Goal: Use online tool/utility: Utilize a website feature to perform a specific function

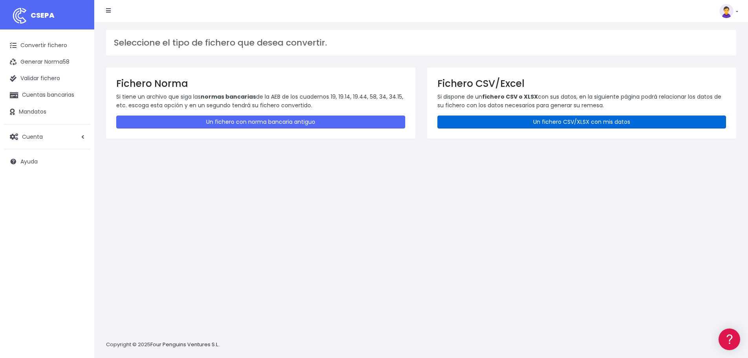
click at [527, 121] on link "Un fichero CSV/XLSX con mis datos" at bounding box center [581, 121] width 289 height 13
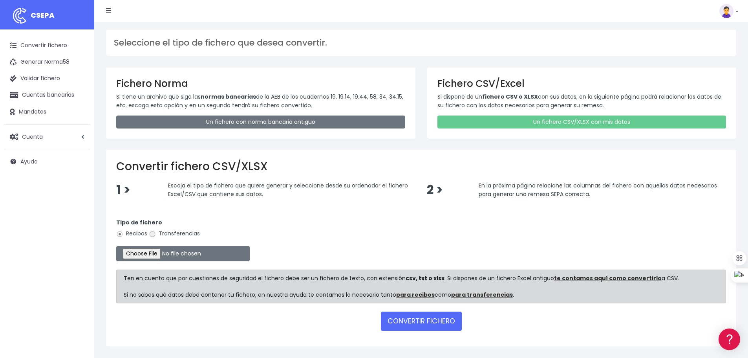
click at [155, 235] on input "Transferencias" at bounding box center [152, 233] width 7 height 7
radio input "true"
click at [156, 252] on input "file" at bounding box center [182, 253] width 133 height 15
type input "C:\fakepath\transferencias-2025-08-21.csv"
click at [423, 319] on button "CONVERTIR FICHERO" at bounding box center [421, 320] width 81 height 19
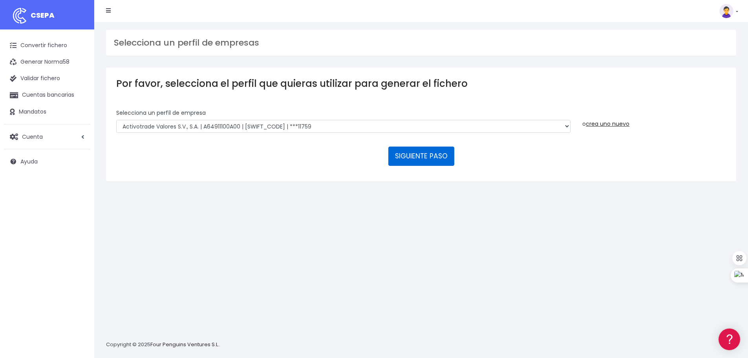
click at [420, 161] on button "SIGUIENTE PASO" at bounding box center [421, 155] width 66 height 19
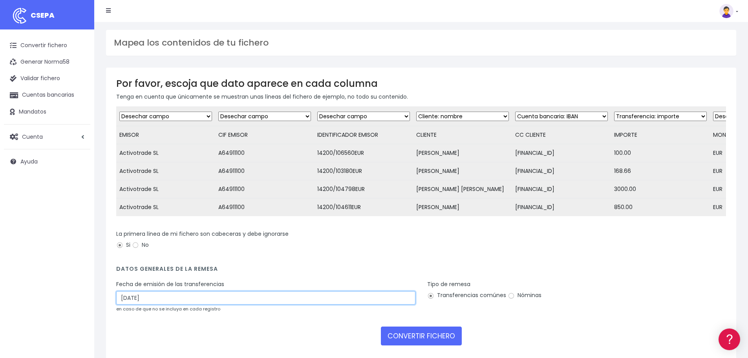
click at [163, 304] on input "24/08/2025" at bounding box center [265, 297] width 299 height 13
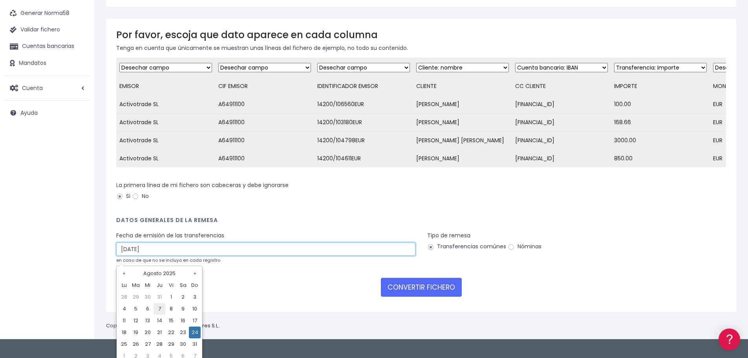
scroll to position [55, 0]
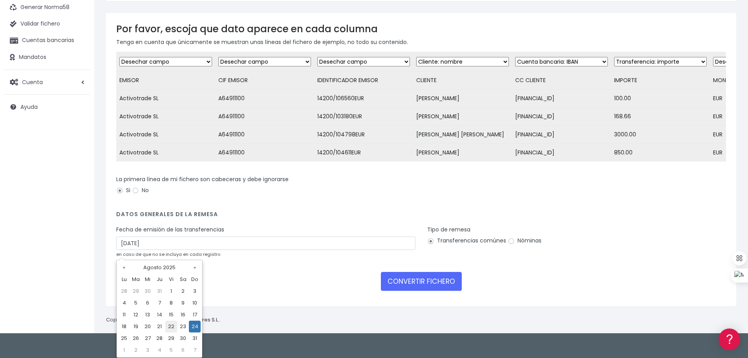
click at [174, 327] on td "22" at bounding box center [171, 326] width 12 height 12
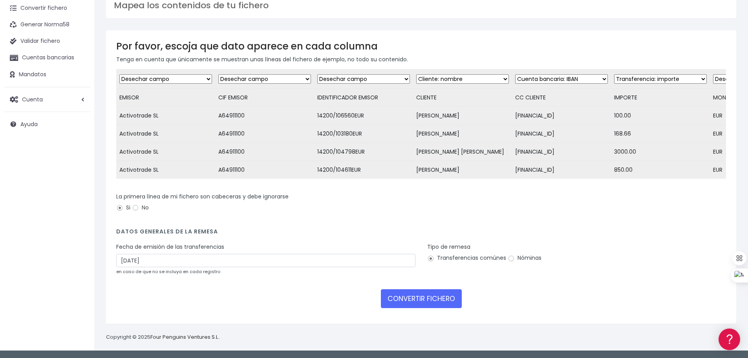
type input "22/08/2025"
click at [412, 297] on button "CONVERTIR FICHERO" at bounding box center [421, 298] width 81 height 19
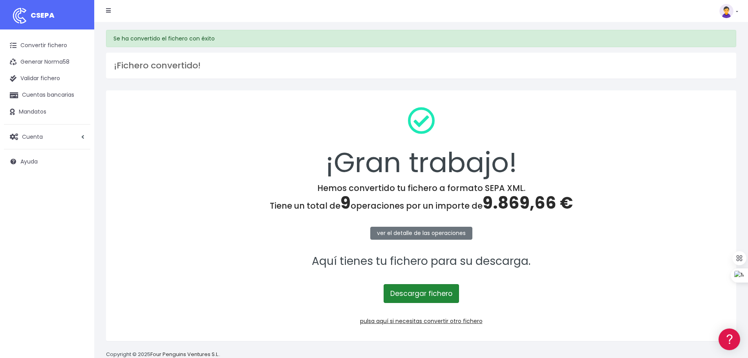
click at [423, 295] on link "Descargar fichero" at bounding box center [421, 293] width 75 height 19
